Goal: Ask a question: Seek information or help from site administrators or community

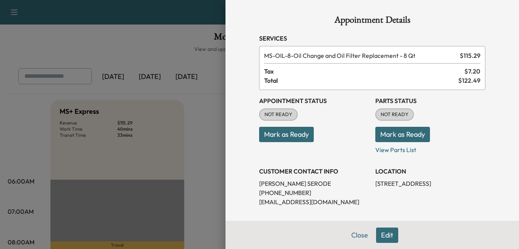
scroll to position [115, 0]
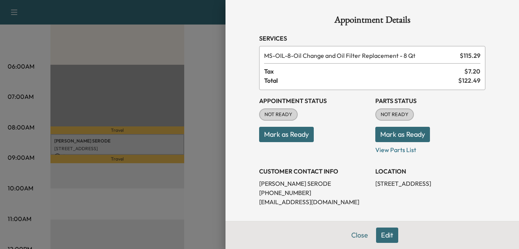
scroll to position [58, 0]
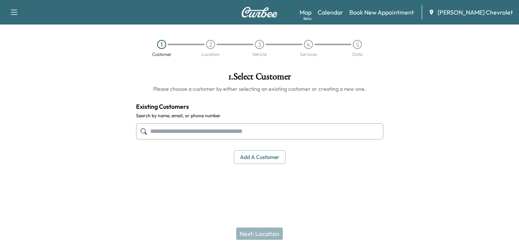
click at [12, 11] on icon "button" at bounding box center [14, 12] width 9 height 9
click at [26, 25] on link "Support" at bounding box center [27, 26] width 29 height 9
